Goal: Task Accomplishment & Management: Use online tool/utility

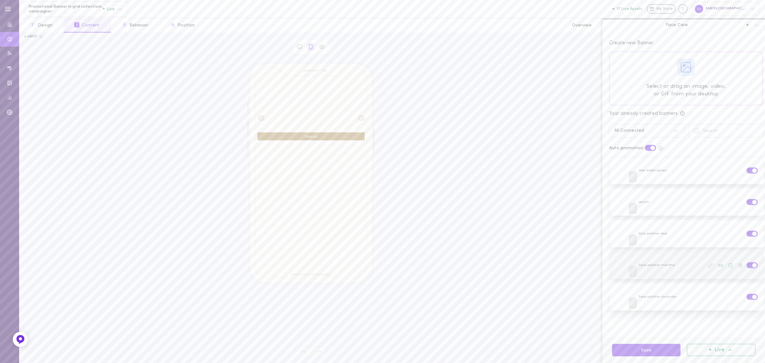
click at [708, 263] on icon at bounding box center [710, 265] width 5 height 5
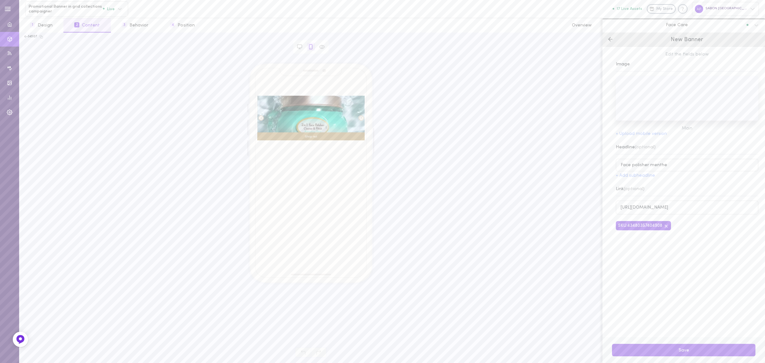
click at [668, 228] on icon at bounding box center [665, 225] width 5 height 5
click at [657, 209] on input "[URL][DOMAIN_NAME]" at bounding box center [687, 207] width 142 height 14
click at [658, 209] on input "[URL][DOMAIN_NAME]" at bounding box center [687, 207] width 142 height 14
click at [655, 215] on div "Edit the fields below Image Main + Upload mobile version Headline (optional) Fa…" at bounding box center [683, 192] width 162 height 290
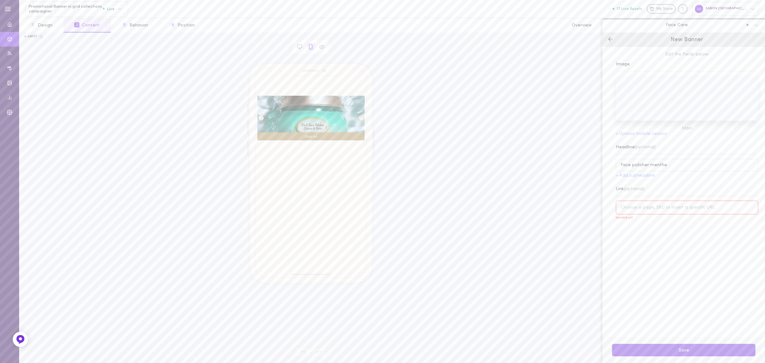
click at [652, 252] on div "Edit the fields below Image Main + Upload mobile version Headline (optional) Fa…" at bounding box center [683, 192] width 162 height 290
click at [652, 236] on div "Edit the fields below Image Main + Upload mobile version Headline (optional) Fa…" at bounding box center [683, 192] width 162 height 290
click at [654, 212] on input at bounding box center [687, 207] width 142 height 14
click at [639, 205] on input at bounding box center [687, 207] width 142 height 14
click at [629, 209] on input at bounding box center [687, 207] width 142 height 14
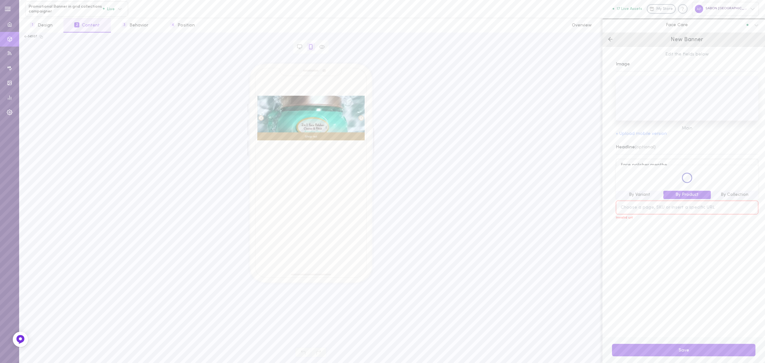
paste input "64112000005"
type input "64112000005"
click at [683, 224] on div "Edit the fields below Image Main + Upload mobile version Headline (optional) Fa…" at bounding box center [683, 192] width 162 height 290
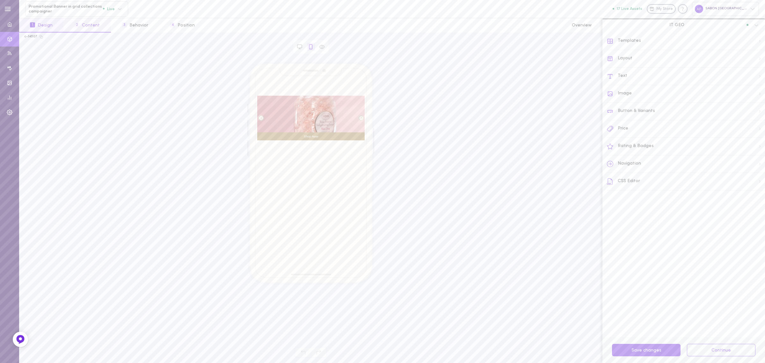
click at [83, 28] on button "2 Content" at bounding box center [86, 25] width 47 height 14
click at [655, 28] on div "IT GEO" at bounding box center [677, 25] width 147 height 6
click at [645, 56] on div "Face Care" at bounding box center [683, 54] width 155 height 4
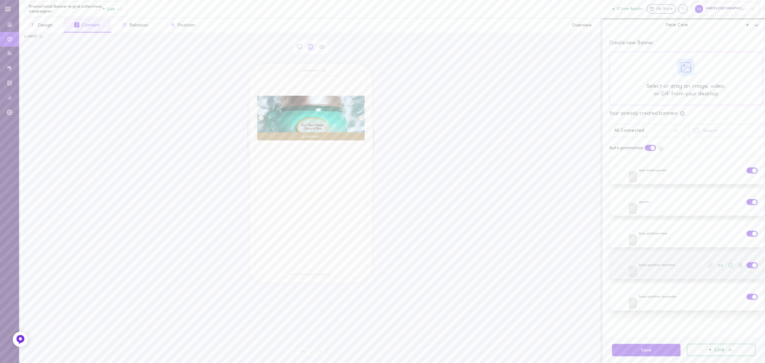
click at [708, 263] on icon at bounding box center [710, 265] width 4 height 4
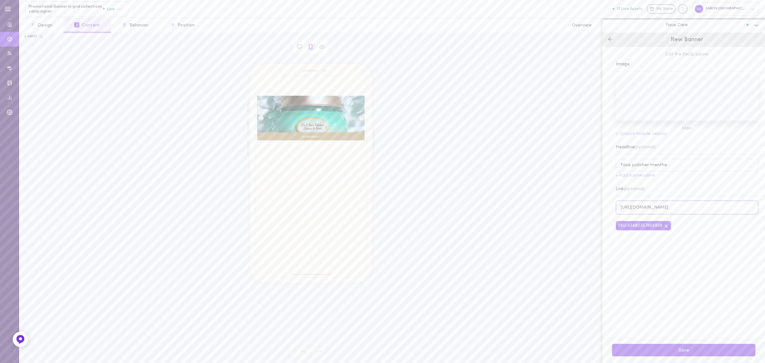
click at [656, 212] on input "[URL][DOMAIN_NAME]" at bounding box center [687, 207] width 142 height 14
click at [667, 227] on icon at bounding box center [665, 225] width 3 height 3
click at [673, 208] on input "[URL][DOMAIN_NAME]" at bounding box center [687, 207] width 142 height 14
click at [674, 209] on input "[URL][DOMAIN_NAME]" at bounding box center [687, 207] width 142 height 14
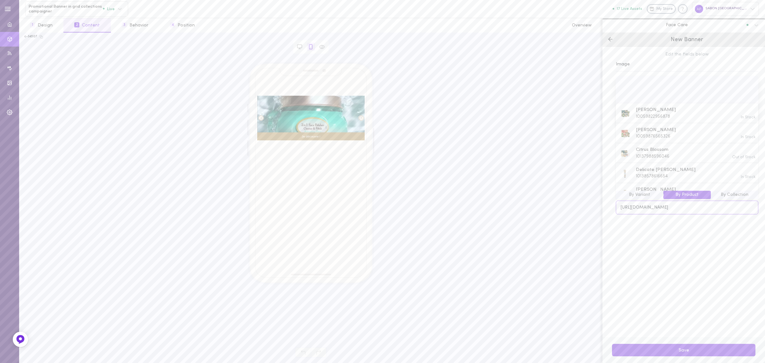
paste input "64112000005"
click at [667, 177] on span "Menthe Rafraîchissante" at bounding box center [662, 177] width 53 height 7
type input "[URL][DOMAIN_NAME]"
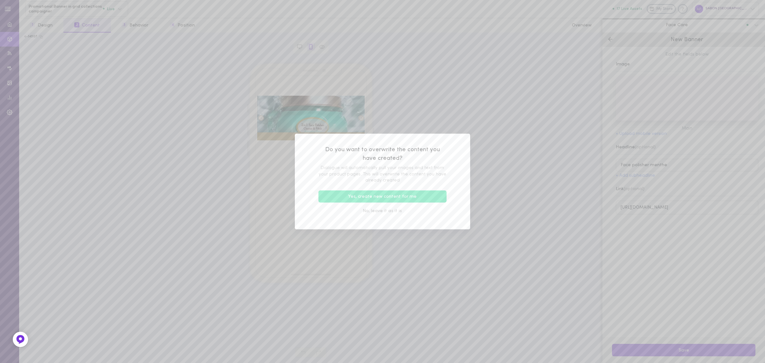
click at [388, 211] on button "No, leave it as it is" at bounding box center [382, 211] width 128 height 12
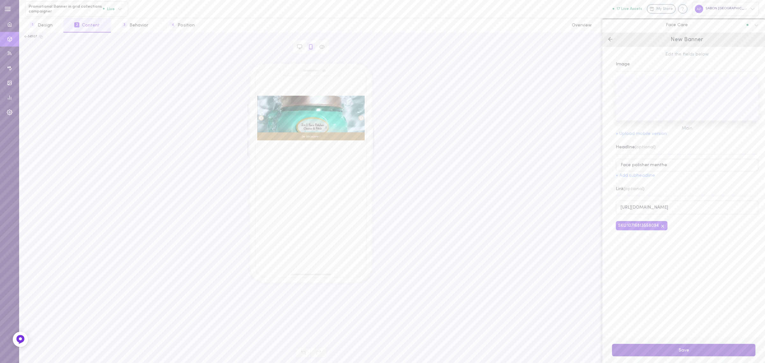
click at [690, 349] on button "Save" at bounding box center [683, 349] width 143 height 12
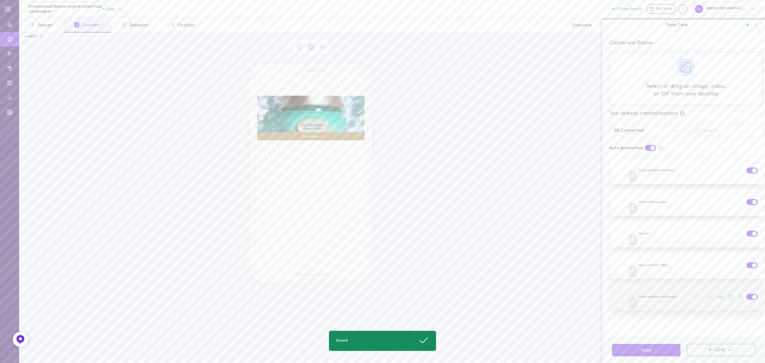
click at [708, 294] on icon at bounding box center [710, 296] width 5 height 5
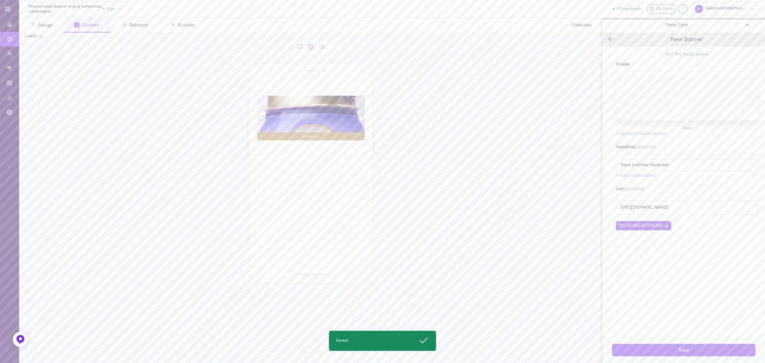
click at [666, 228] on icon at bounding box center [666, 225] width 5 height 5
click at [654, 212] on input "[URL][DOMAIN_NAME]" at bounding box center [687, 207] width 142 height 14
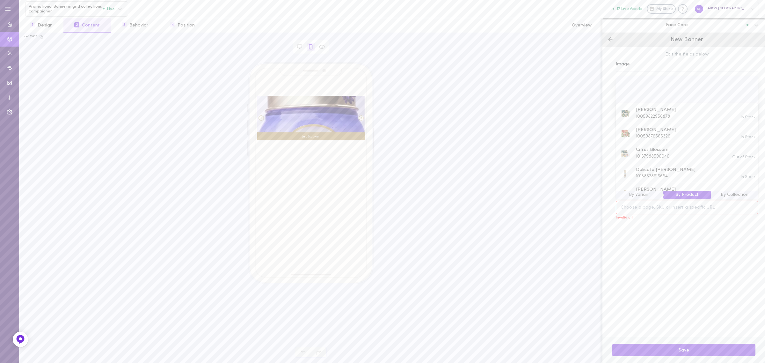
click at [668, 233] on div "Edit the fields below Image Main + Upload mobile version Headline (optional) Fa…" at bounding box center [683, 192] width 162 height 290
click at [657, 207] on input at bounding box center [687, 207] width 142 height 14
paste input "64112000006"
click at [646, 183] on span "10754077557070" at bounding box center [653, 183] width 34 height 5
type input "[URL][DOMAIN_NAME]"
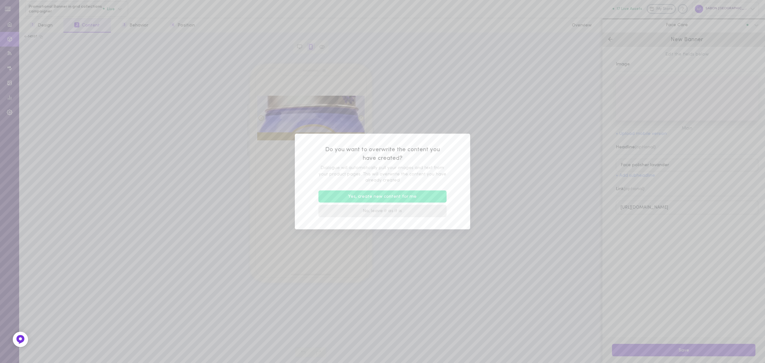
click at [381, 211] on button "No, leave it as it is" at bounding box center [382, 211] width 128 height 12
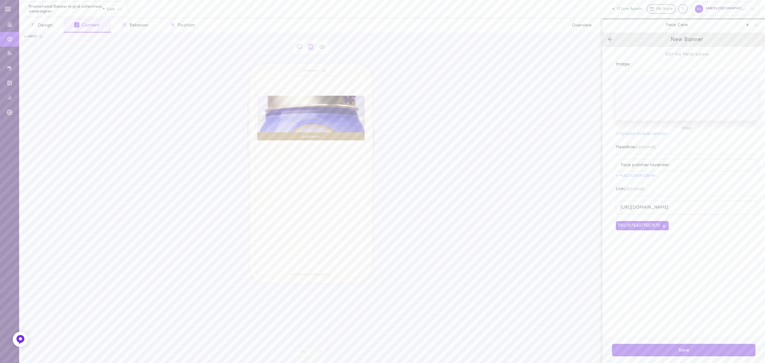
click at [716, 352] on button "Save" at bounding box center [683, 349] width 143 height 12
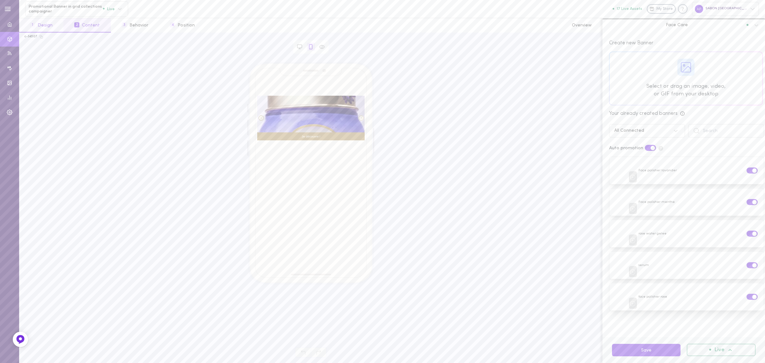
click at [47, 25] on button "1 Design" at bounding box center [41, 25] width 44 height 14
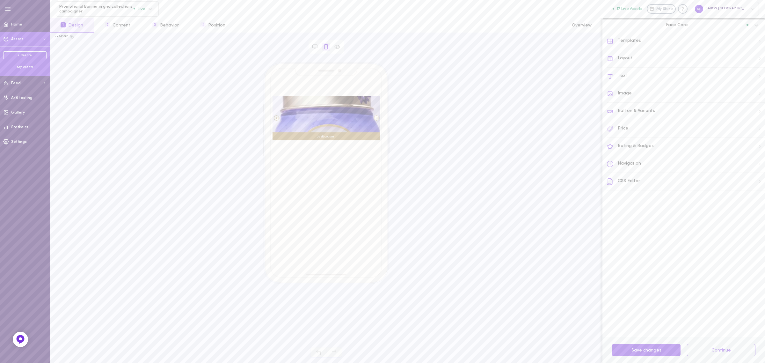
click at [27, 65] on div "My Assets" at bounding box center [24, 67] width 43 height 5
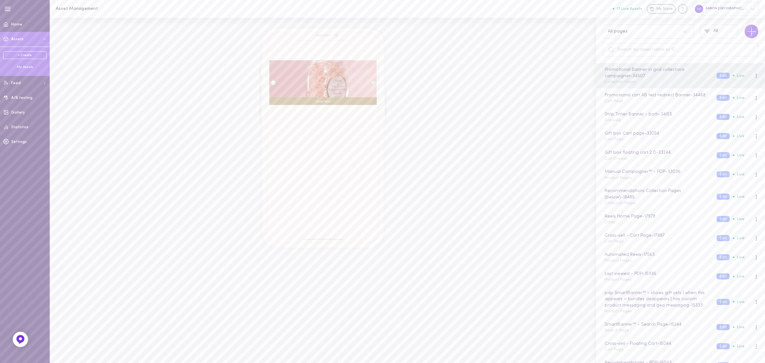
click at [636, 31] on div "All pages" at bounding box center [641, 31] width 75 height 6
click at [634, 73] on div "Collection Pages" at bounding box center [647, 73] width 91 height 12
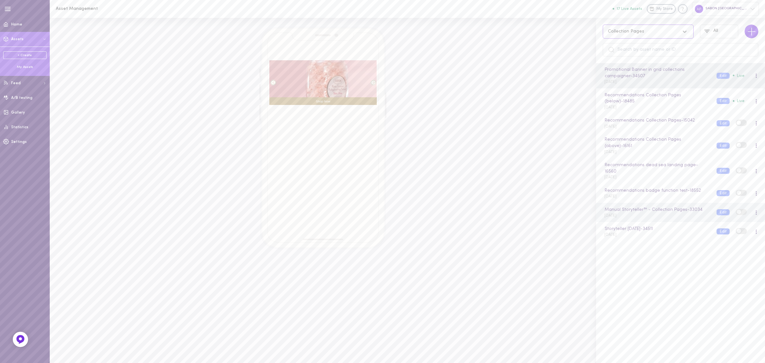
click at [673, 216] on div "Manual Storyteller™ - Collection Pages - 33034 [DATE]" at bounding box center [655, 212] width 112 height 12
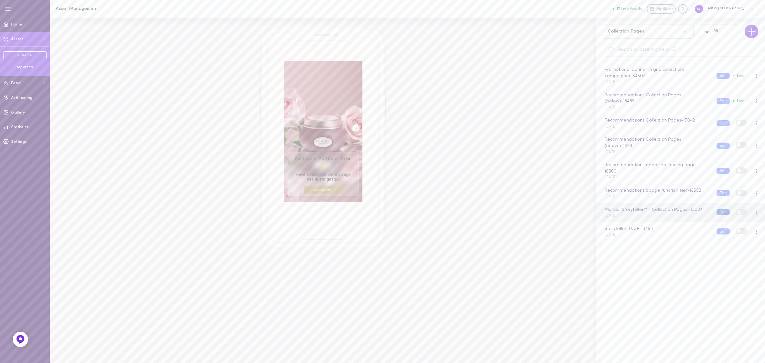
click at [716, 212] on button "Edit" at bounding box center [722, 212] width 13 height 6
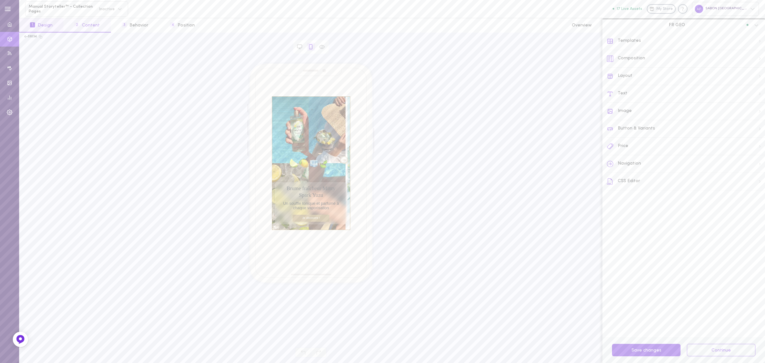
click at [91, 28] on button "2 Content" at bounding box center [86, 25] width 47 height 14
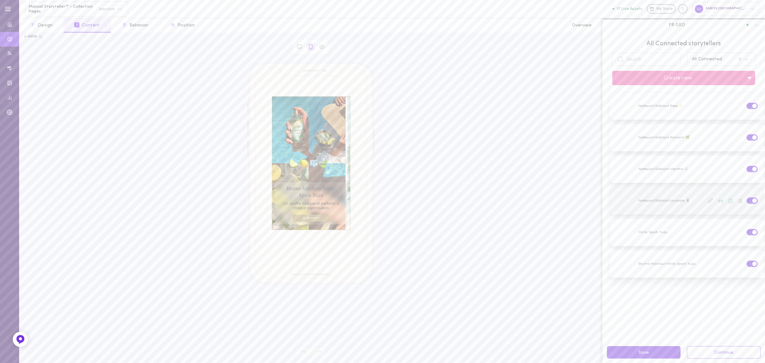
click at [708, 199] on icon at bounding box center [710, 200] width 5 height 5
click at [704, 199] on div "All Connected storytellers All Connected 6 Create new Nettoyant Exfoliant Rose …" at bounding box center [683, 197] width 162 height 330
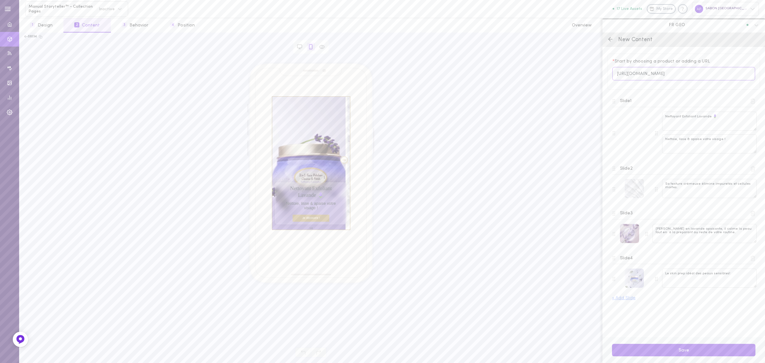
click at [676, 76] on input "[URL][DOMAIN_NAME]" at bounding box center [683, 74] width 143 height 14
paste input "64112000006"
type input "64112000006"
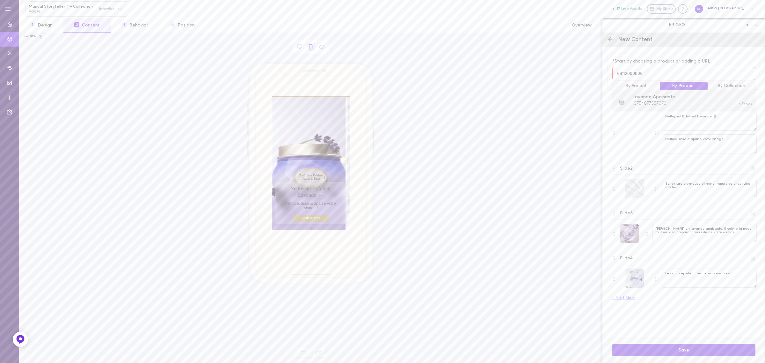
click at [669, 103] on div "Lavande Apaisante 10754077557070" at bounding box center [653, 100] width 43 height 13
drag, startPoint x: 698, startPoint y: 350, endPoint x: 701, endPoint y: 352, distance: 3.4
click at [698, 350] on button "Save" at bounding box center [683, 349] width 143 height 12
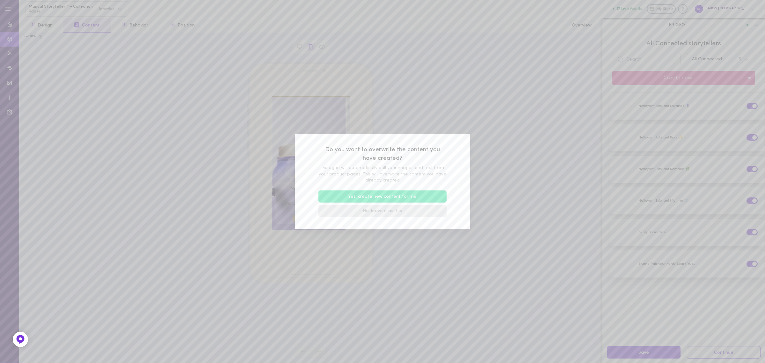
click at [386, 214] on button "No, leave it as it is" at bounding box center [382, 211] width 128 height 12
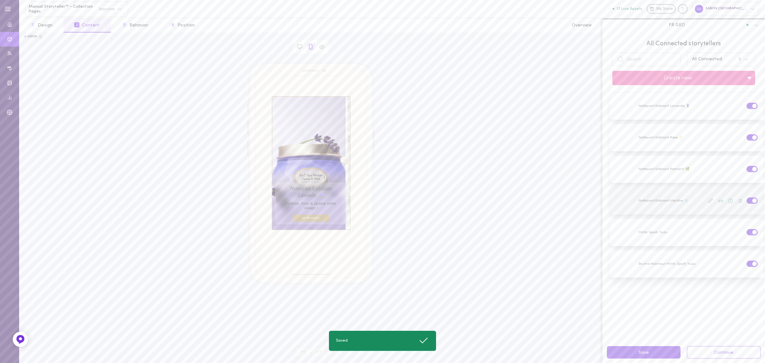
click at [708, 201] on icon at bounding box center [710, 200] width 4 height 4
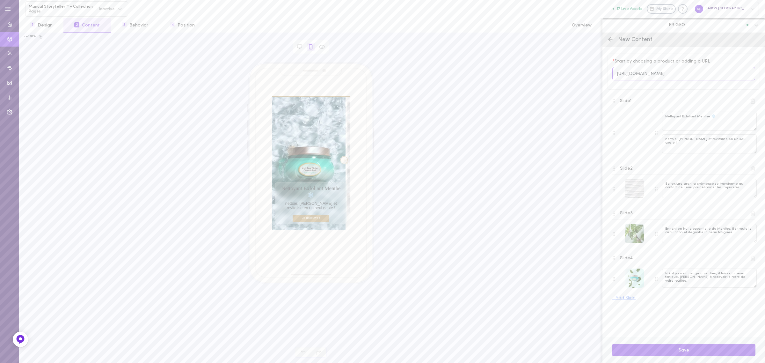
click at [675, 74] on input "[URL][DOMAIN_NAME]" at bounding box center [683, 74] width 143 height 14
paste input "64112000005"
type input "64112000005"
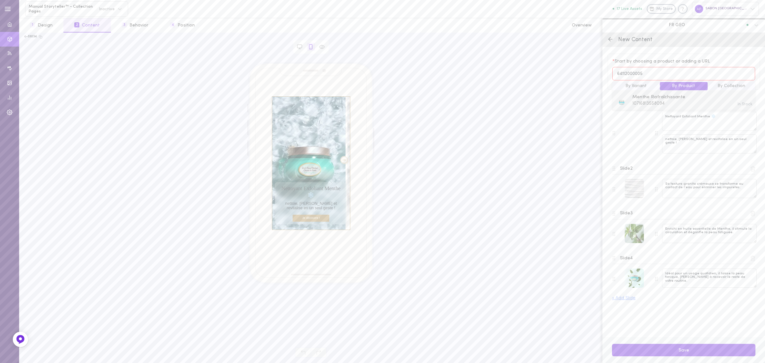
click at [661, 101] on span "10716813558094" at bounding box center [648, 103] width 32 height 5
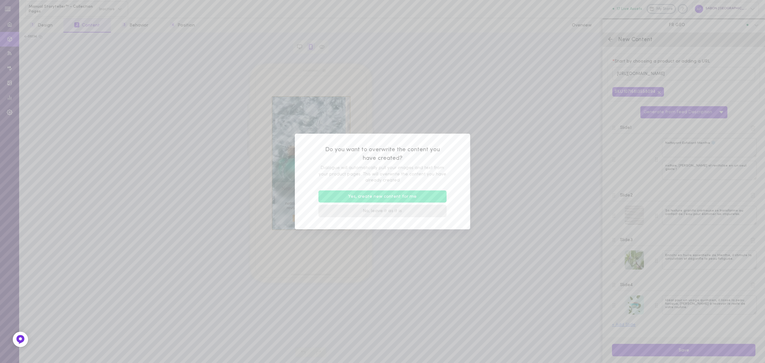
click at [388, 214] on button "No, leave it as it is" at bounding box center [382, 211] width 128 height 12
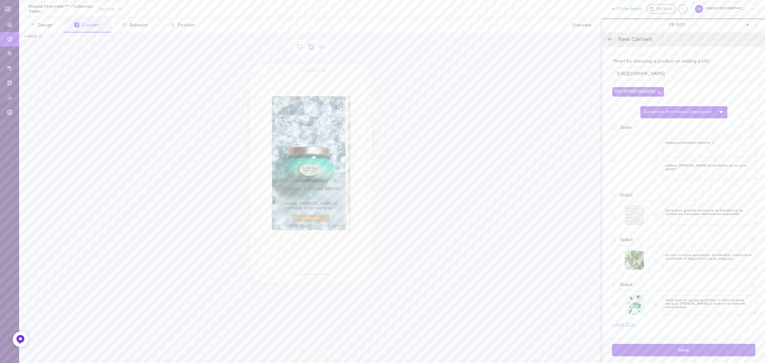
click at [707, 348] on button "Save" at bounding box center [683, 349] width 143 height 12
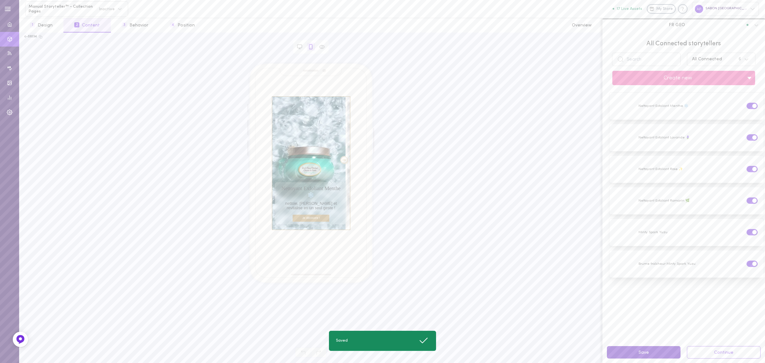
click at [665, 353] on button "Save" at bounding box center [644, 352] width 74 height 12
click at [708, 200] on icon at bounding box center [710, 200] width 5 height 5
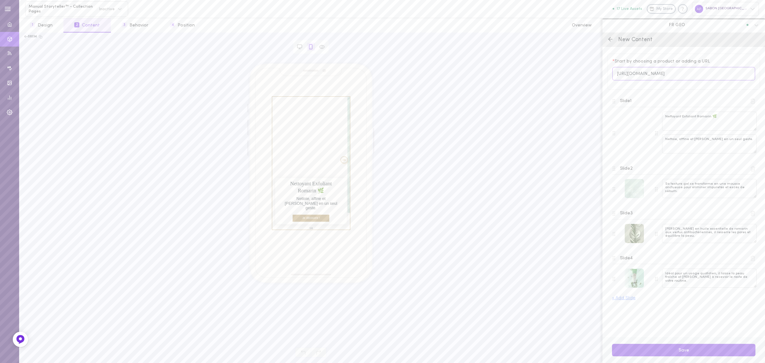
click at [657, 72] on input "[URL][DOMAIN_NAME]" at bounding box center [683, 74] width 143 height 14
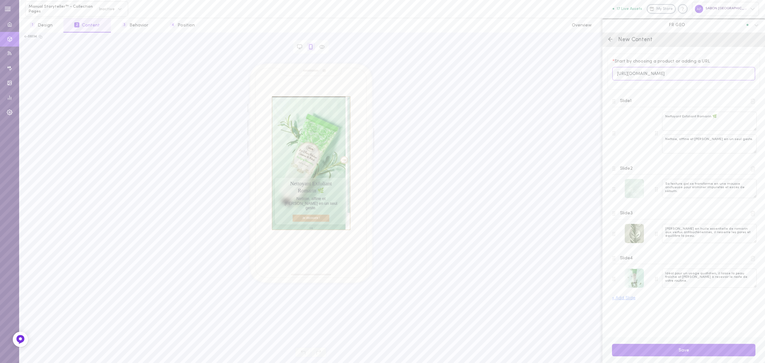
click at [657, 72] on input "[URL][DOMAIN_NAME]" at bounding box center [683, 74] width 143 height 14
paste input "64112000009"
type input "64112000009"
click at [665, 101] on div "In Stock [PERSON_NAME] 10059822956878" at bounding box center [683, 100] width 137 height 14
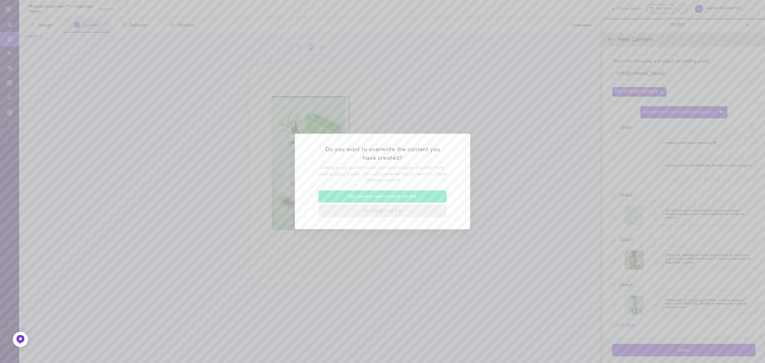
click at [362, 213] on button "No, leave it as it is" at bounding box center [382, 211] width 128 height 12
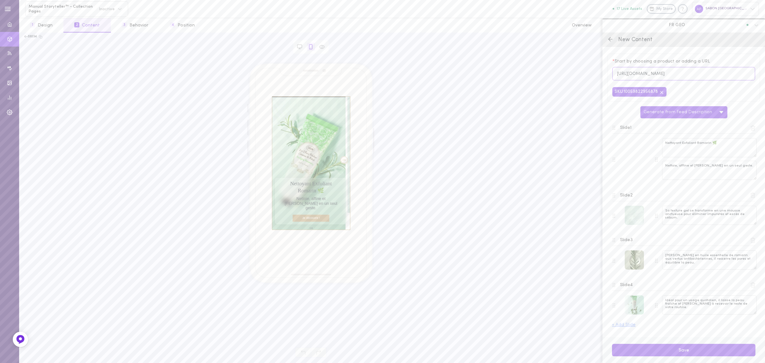
click at [635, 68] on input "[URL][DOMAIN_NAME]" at bounding box center [683, 74] width 143 height 14
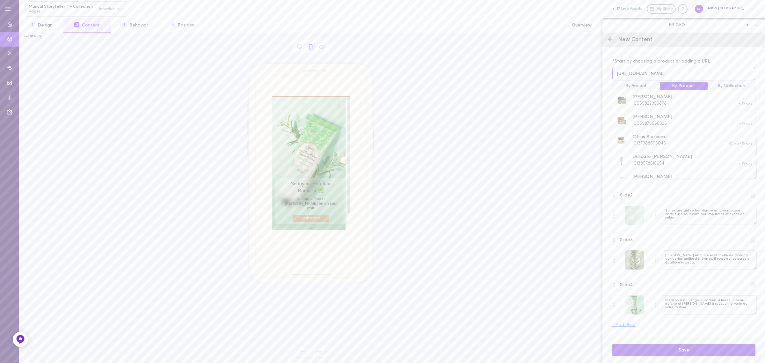
click at [635, 68] on input "[URL][DOMAIN_NAME]" at bounding box center [683, 74] width 143 height 14
paste input "64112000009"
type input "64112000009"
click at [664, 99] on span "Romarin Purifiant" at bounding box center [651, 97] width 39 height 7
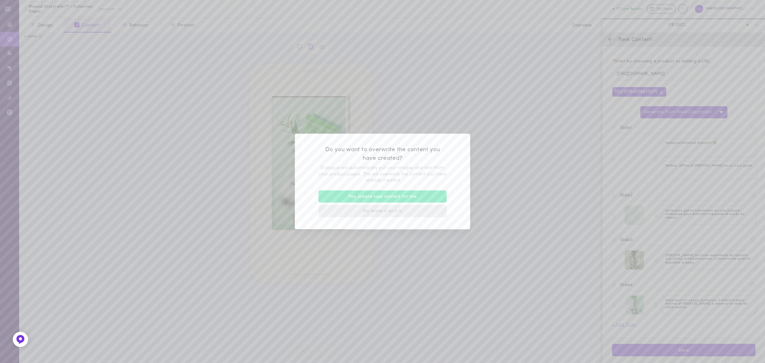
click at [396, 213] on button "No, leave it as it is" at bounding box center [382, 211] width 128 height 12
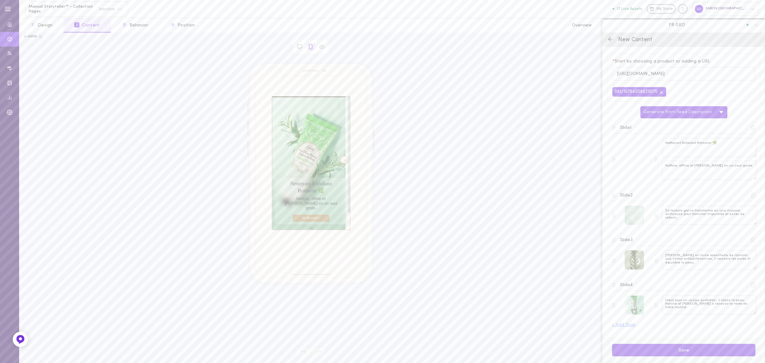
click at [662, 94] on icon at bounding box center [661, 92] width 5 height 5
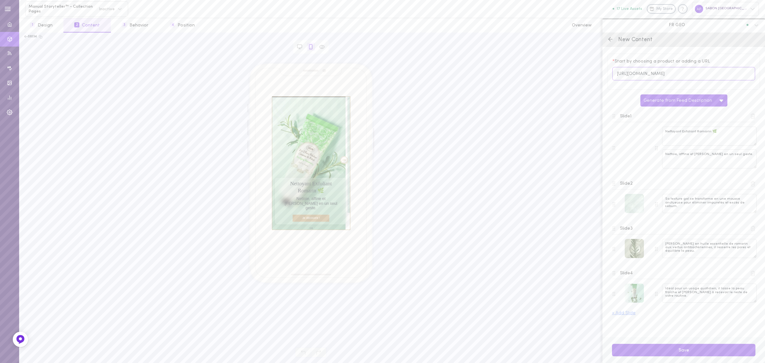
click at [649, 72] on input "[URL][DOMAIN_NAME]" at bounding box center [683, 74] width 143 height 14
paste input "64112000009"
click at [665, 102] on span "10754208629070" at bounding box center [649, 103] width 34 height 5
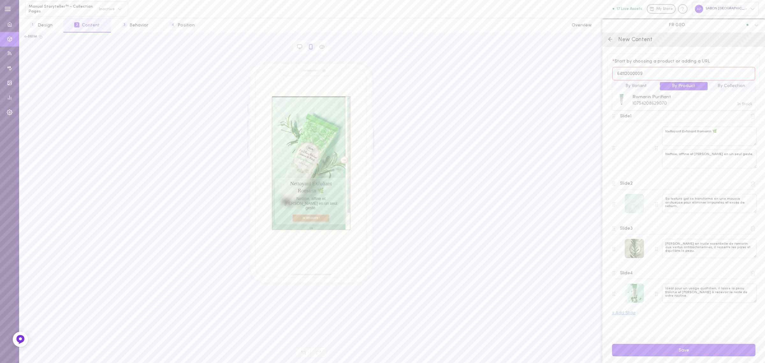
type input "[URL][DOMAIN_NAME]"
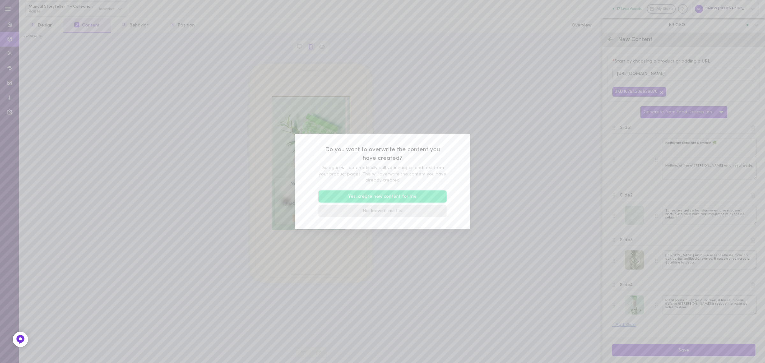
click at [385, 210] on button "No, leave it as it is" at bounding box center [382, 211] width 128 height 12
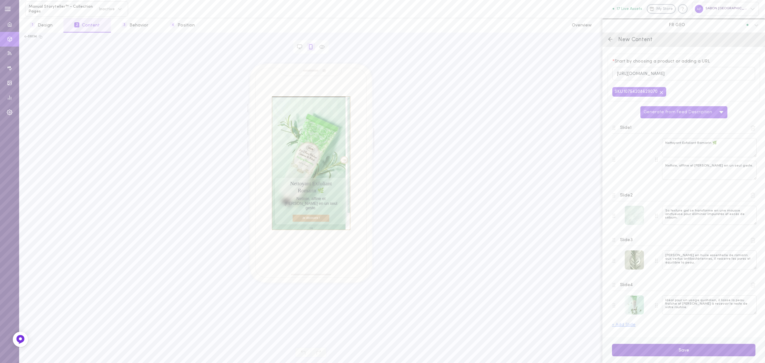
click at [687, 351] on button "Save" at bounding box center [683, 349] width 143 height 12
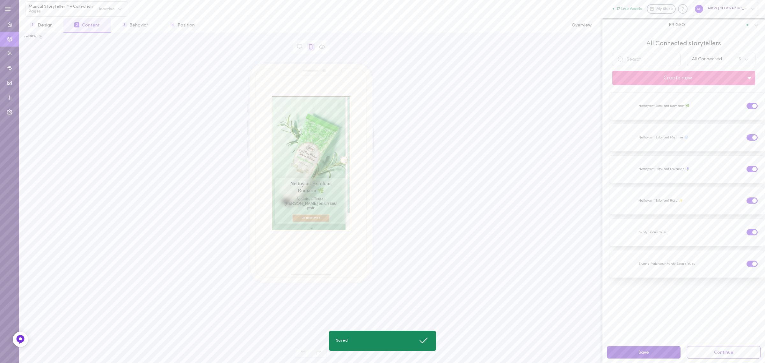
click at [652, 351] on button "Save" at bounding box center [644, 352] width 74 height 12
click at [650, 355] on button "Save" at bounding box center [644, 352] width 74 height 12
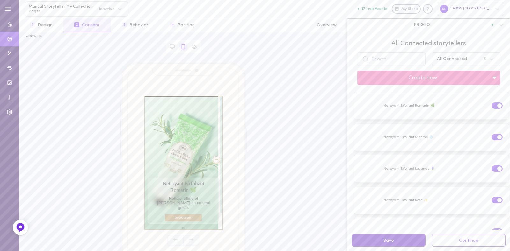
click at [392, 243] on button "Save" at bounding box center [389, 240] width 74 height 12
